Goal: Information Seeking & Learning: Compare options

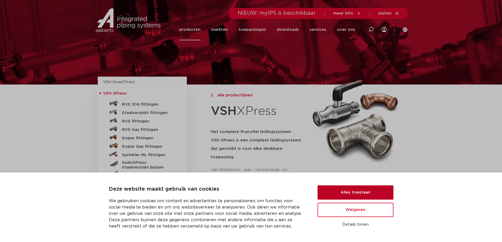
click at [336, 188] on button "Alles toestaan" at bounding box center [356, 193] width 76 height 14
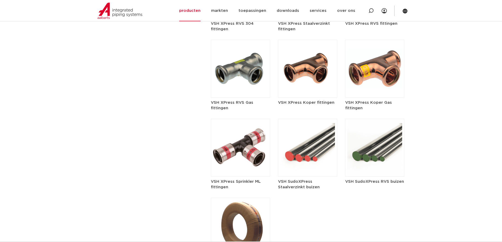
scroll to position [554, 0]
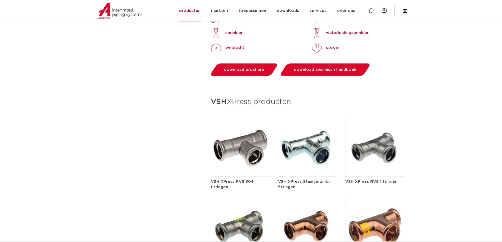
click at [295, 147] on img at bounding box center [307, 148] width 59 height 58
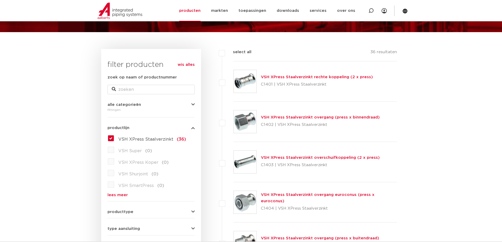
scroll to position [105, 0]
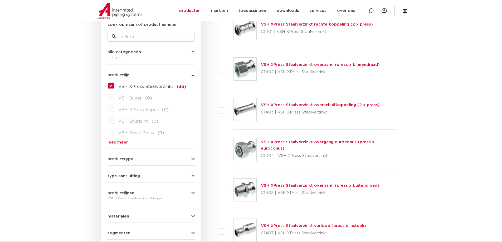
click at [157, 158] on button "producttype" at bounding box center [151, 159] width 87 height 4
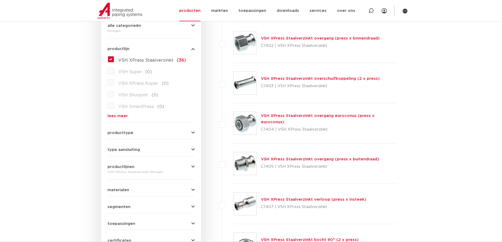
scroll to position [185, 0]
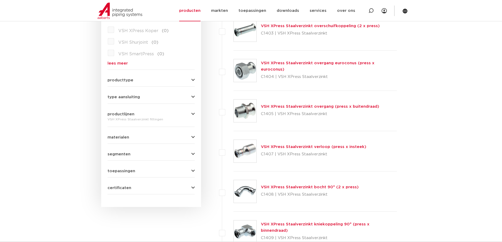
click at [132, 169] on span "toepassingen" at bounding box center [122, 171] width 28 height 4
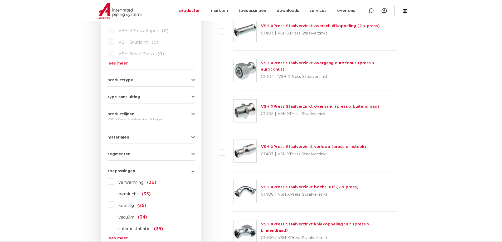
click at [132, 169] on span "toepassingen" at bounding box center [122, 171] width 28 height 4
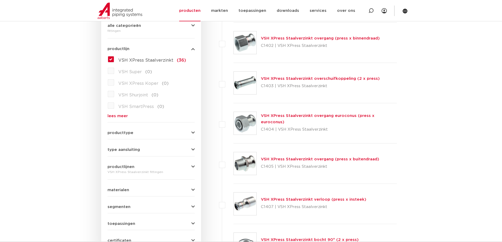
scroll to position [158, 0]
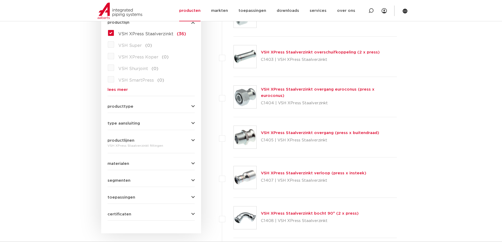
click at [122, 162] on span "materialen" at bounding box center [119, 164] width 22 height 4
click at [114, 175] on label "staal (36)" at bounding box center [127, 174] width 27 height 8
click at [0, 0] on input "staal (36)" at bounding box center [0, 0] width 0 height 0
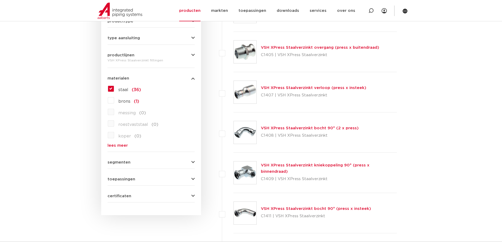
click at [118, 165] on form "zoek op naam of productnummer alle categorieën fittingen fittingen afsluiters b…" at bounding box center [151, 42] width 87 height 319
click at [117, 164] on span "segmenten" at bounding box center [119, 163] width 23 height 4
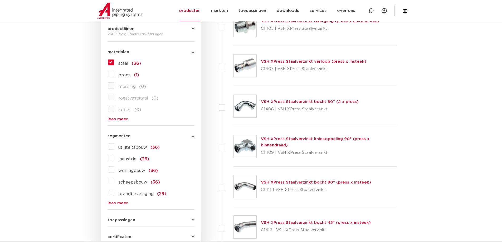
scroll to position [323, 0]
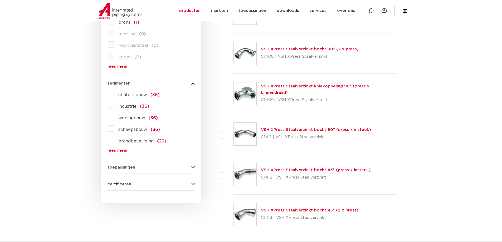
click at [117, 167] on span "toepassingen" at bounding box center [122, 168] width 28 height 4
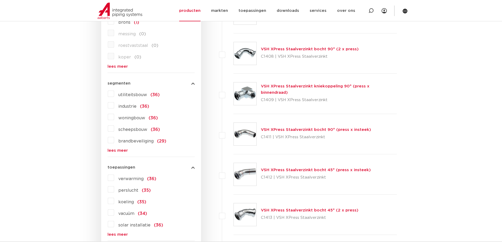
scroll to position [349, 0]
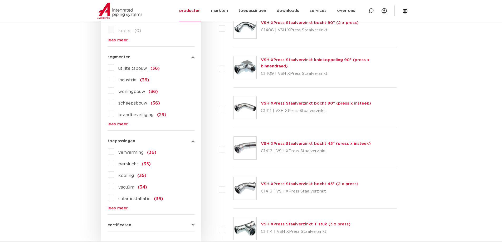
click at [113, 225] on span "certificaten" at bounding box center [120, 225] width 24 height 4
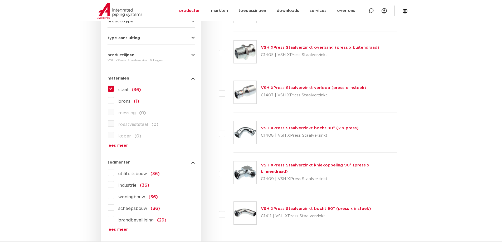
scroll to position [165, 0]
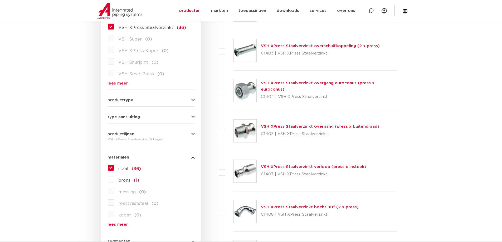
click at [119, 103] on form "zoek op naam of productnummer alle categorieën fittingen fittingen afsluiters b…" at bounding box center [151, 223] width 87 height 521
click at [117, 99] on span "producttype" at bounding box center [121, 100] width 26 height 4
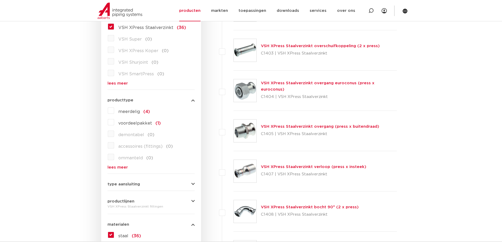
scroll to position [191, 0]
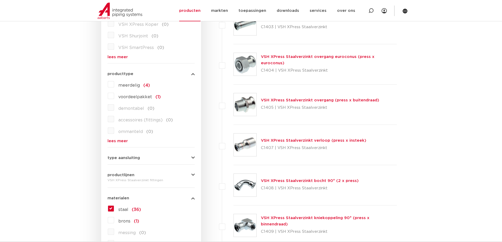
click at [108, 157] on span "type aansluiting" at bounding box center [124, 158] width 32 height 4
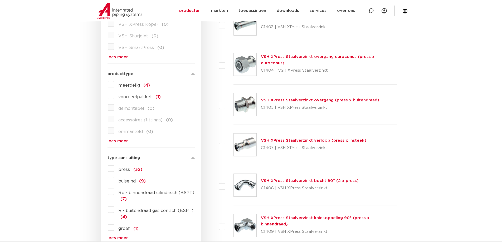
scroll to position [244, 0]
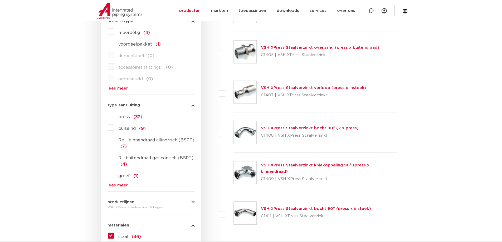
click at [124, 117] on span "press" at bounding box center [124, 117] width 12 height 4
click at [0, 0] on input "press (32)" at bounding box center [0, 0] width 0 height 0
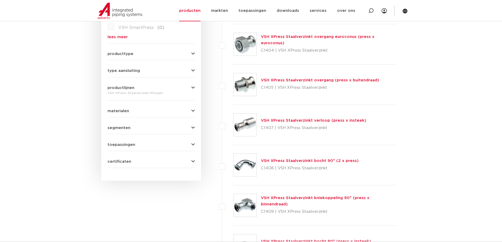
scroll to position [132, 0]
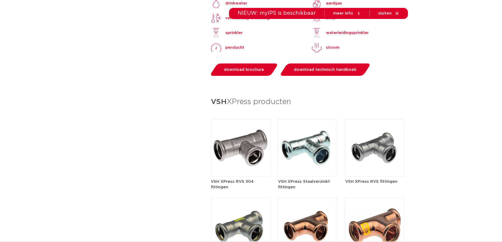
click at [235, 143] on img at bounding box center [240, 148] width 59 height 58
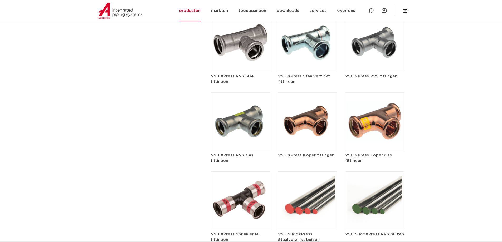
scroll to position [580, 0]
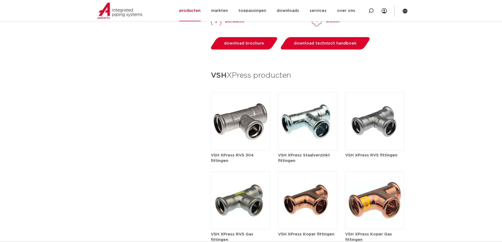
click at [377, 124] on img at bounding box center [374, 122] width 59 height 58
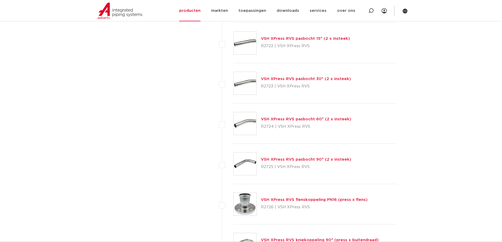
scroll to position [765, 0]
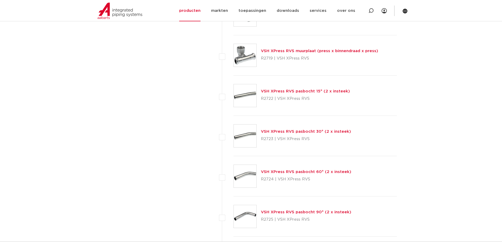
click at [245, 148] on div "VSH XPress RVS pasbocht 30° (2 x insteek) R2723 | VSH XPress RVS" at bounding box center [316, 136] width 164 height 40
click at [238, 141] on img at bounding box center [245, 136] width 23 height 23
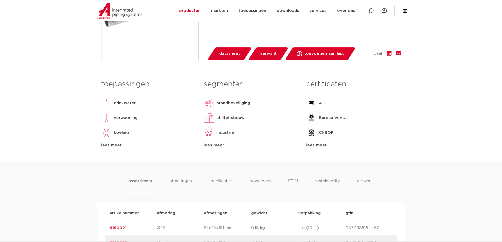
scroll to position [316, 0]
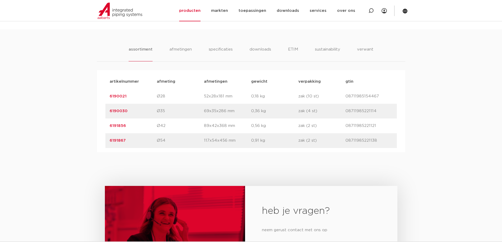
click at [130, 159] on div "heb je vragen? neem gerust contact met ons op contact" at bounding box center [251, 237] width 502 height 171
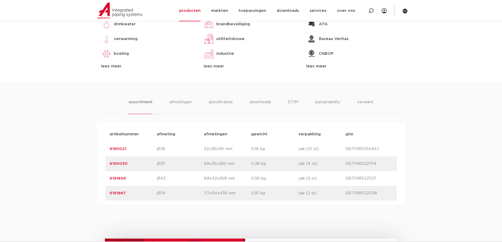
scroll to position [237, 0]
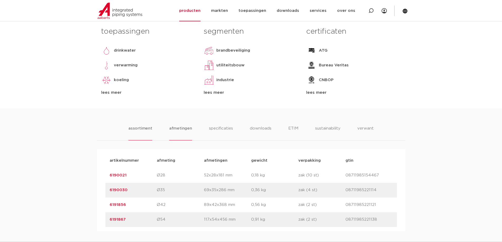
click at [182, 127] on li "afmetingen" at bounding box center [180, 133] width 23 height 15
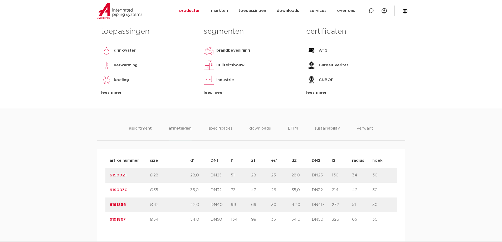
scroll to position [290, 0]
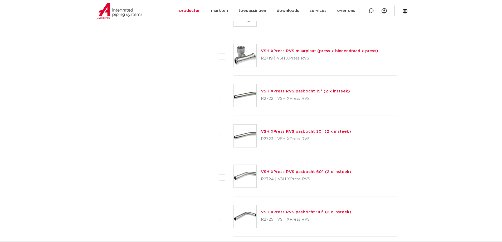
scroll to position [791, 0]
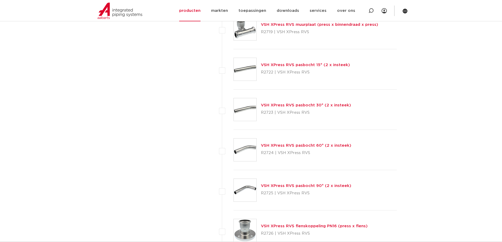
click at [242, 160] on img at bounding box center [245, 150] width 23 height 23
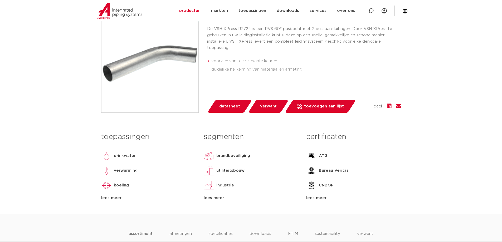
scroll to position [290, 0]
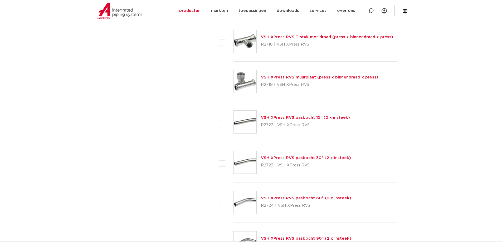
scroll to position [738, 0]
click at [253, 164] on img at bounding box center [245, 162] width 23 height 23
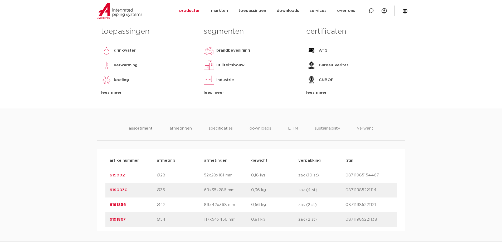
scroll to position [264, 0]
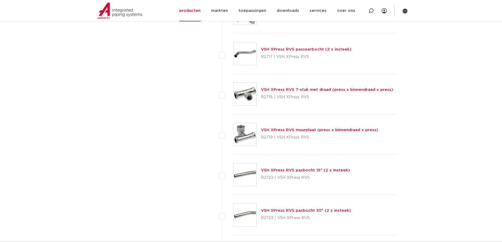
scroll to position [686, 0]
click at [243, 183] on img at bounding box center [245, 174] width 23 height 23
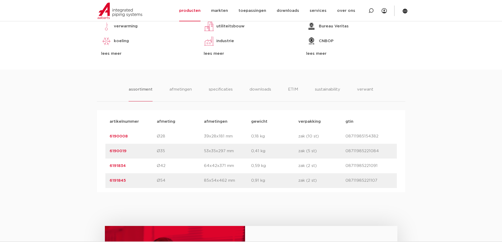
scroll to position [290, 0]
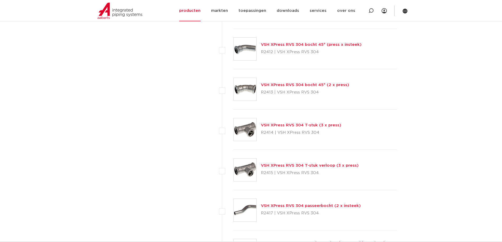
scroll to position [343, 0]
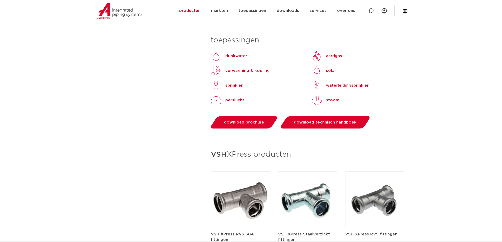
scroll to position [396, 0]
